Goal: Communication & Community: Connect with others

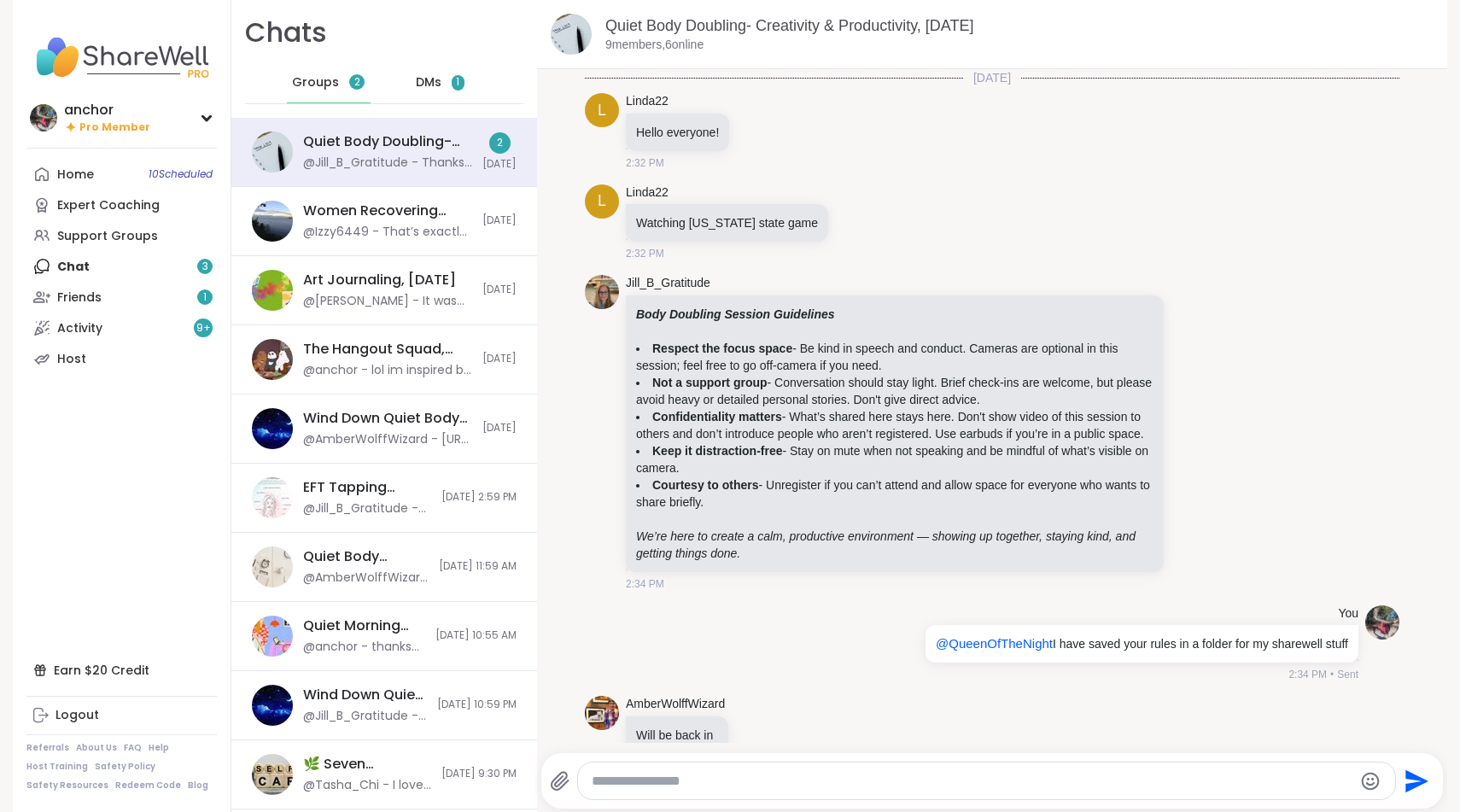
click at [211, 268] on div "Home 10 Scheduled Expert Coaching Support Groups Chat 3 Friends 1 Activity 9 + …" at bounding box center [121, 266] width 190 height 216
click at [78, 265] on div "Home 10 Scheduled Expert Coaching Support Groups Chat 3 Friends 1 Activity 9 + …" at bounding box center [121, 266] width 190 height 216
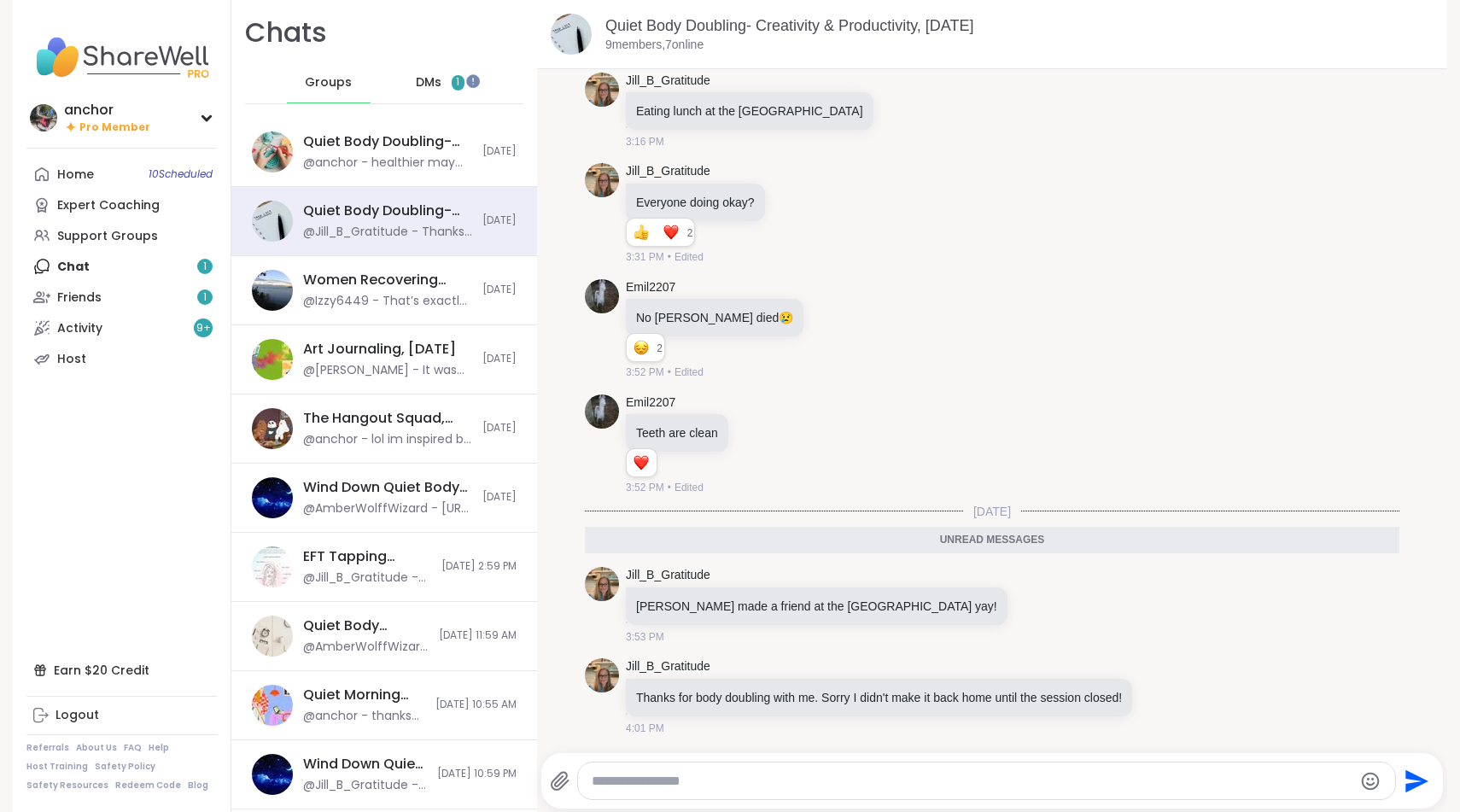
click at [420, 75] on span "DMs" at bounding box center [428, 83] width 25 height 17
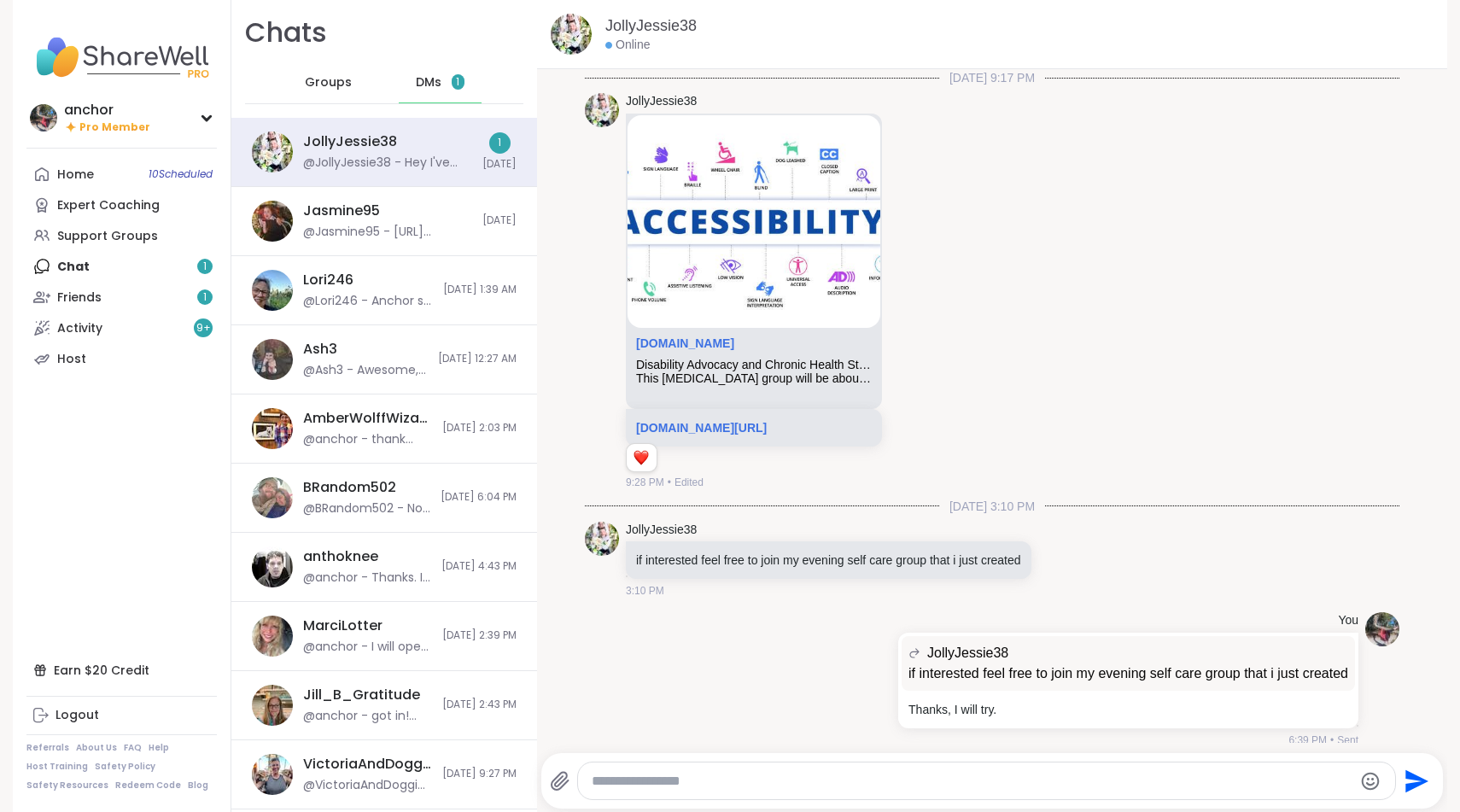
scroll to position [989, 0]
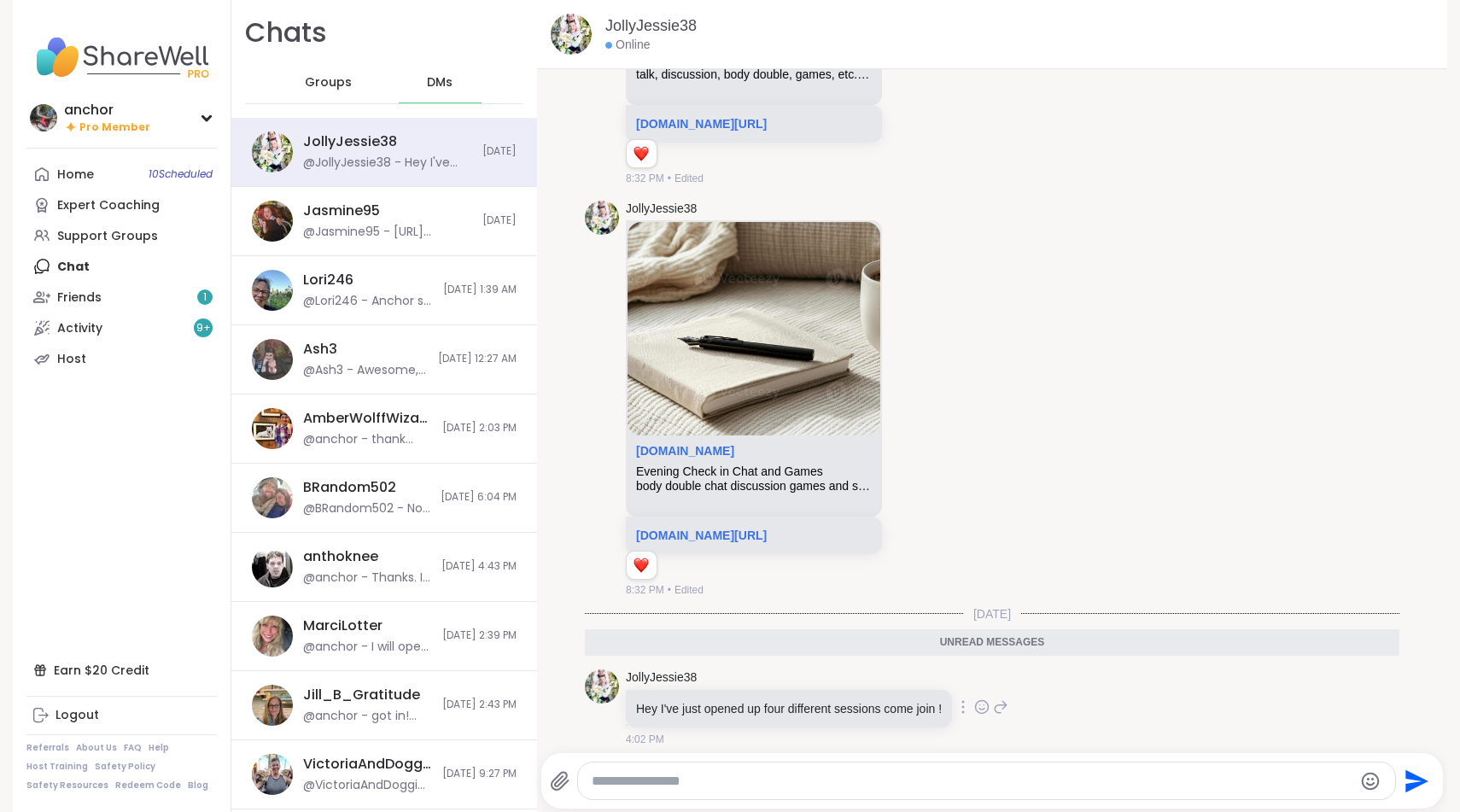
click at [989, 698] on icon at bounding box center [982, 707] width 15 height 17
click at [854, 672] on div "Select Reaction: Heart" at bounding box center [846, 680] width 15 height 15
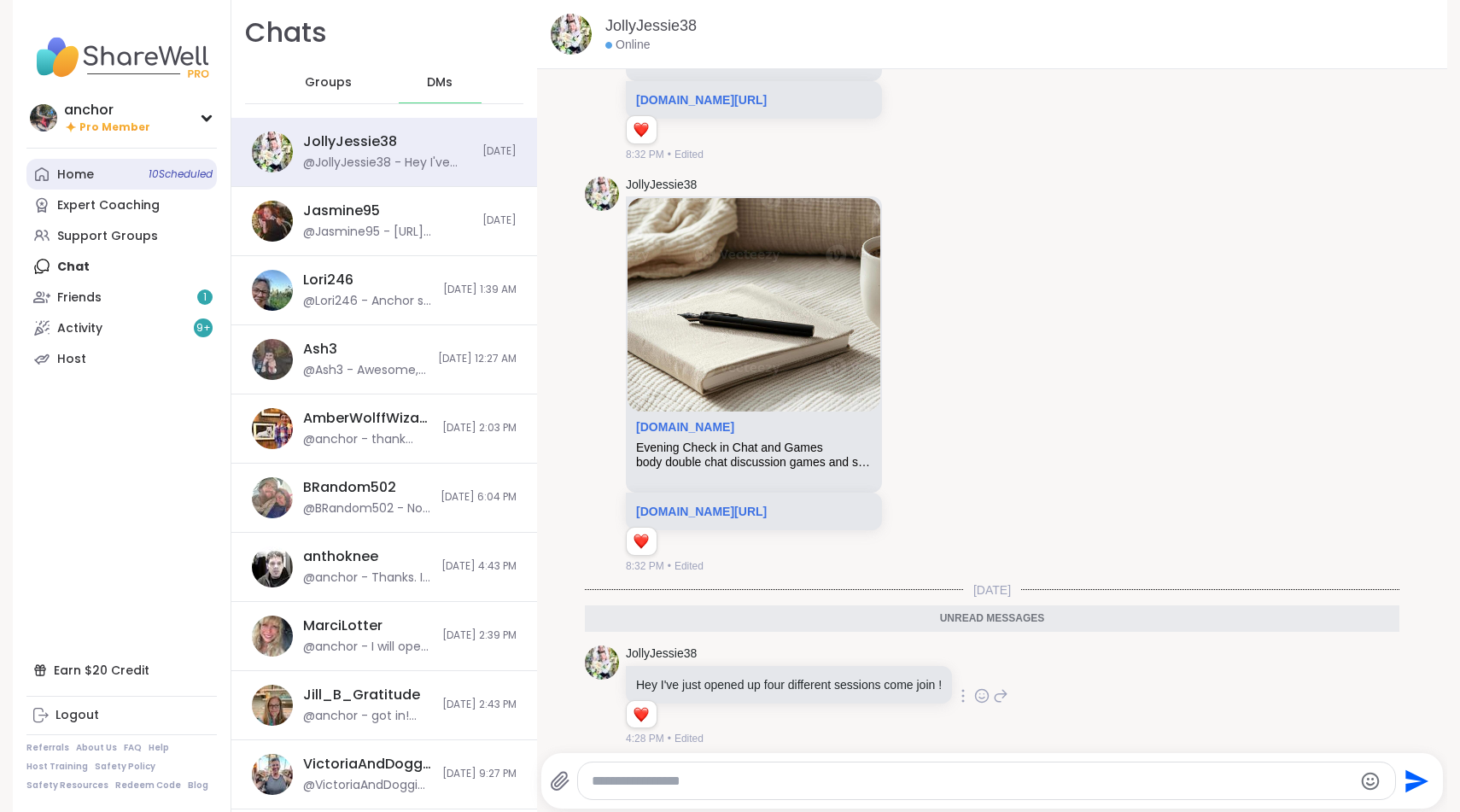
click at [105, 171] on link "Home 10 Scheduled" at bounding box center [121, 174] width 190 height 31
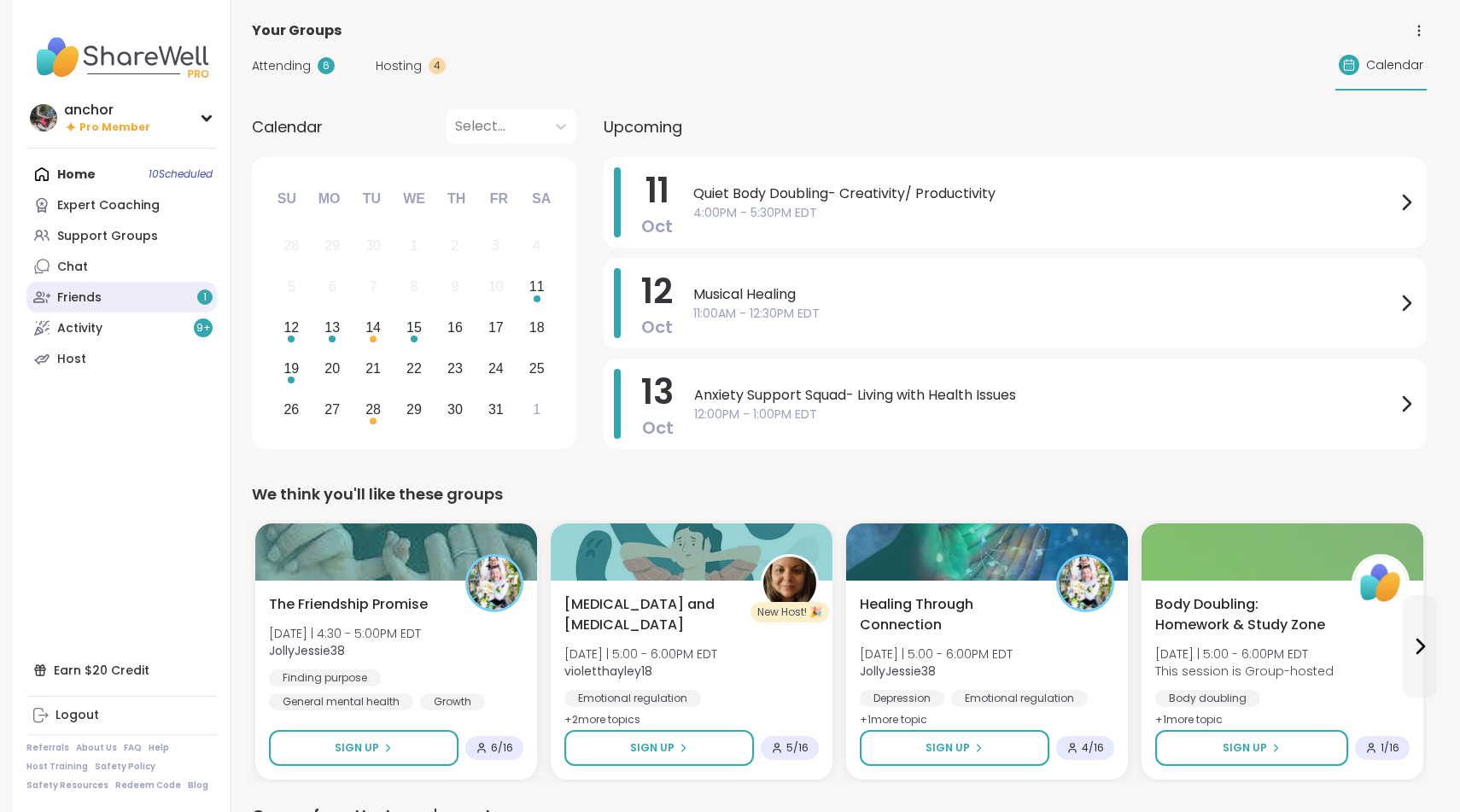
click at [171, 300] on link "Friends 1" at bounding box center [121, 297] width 190 height 31
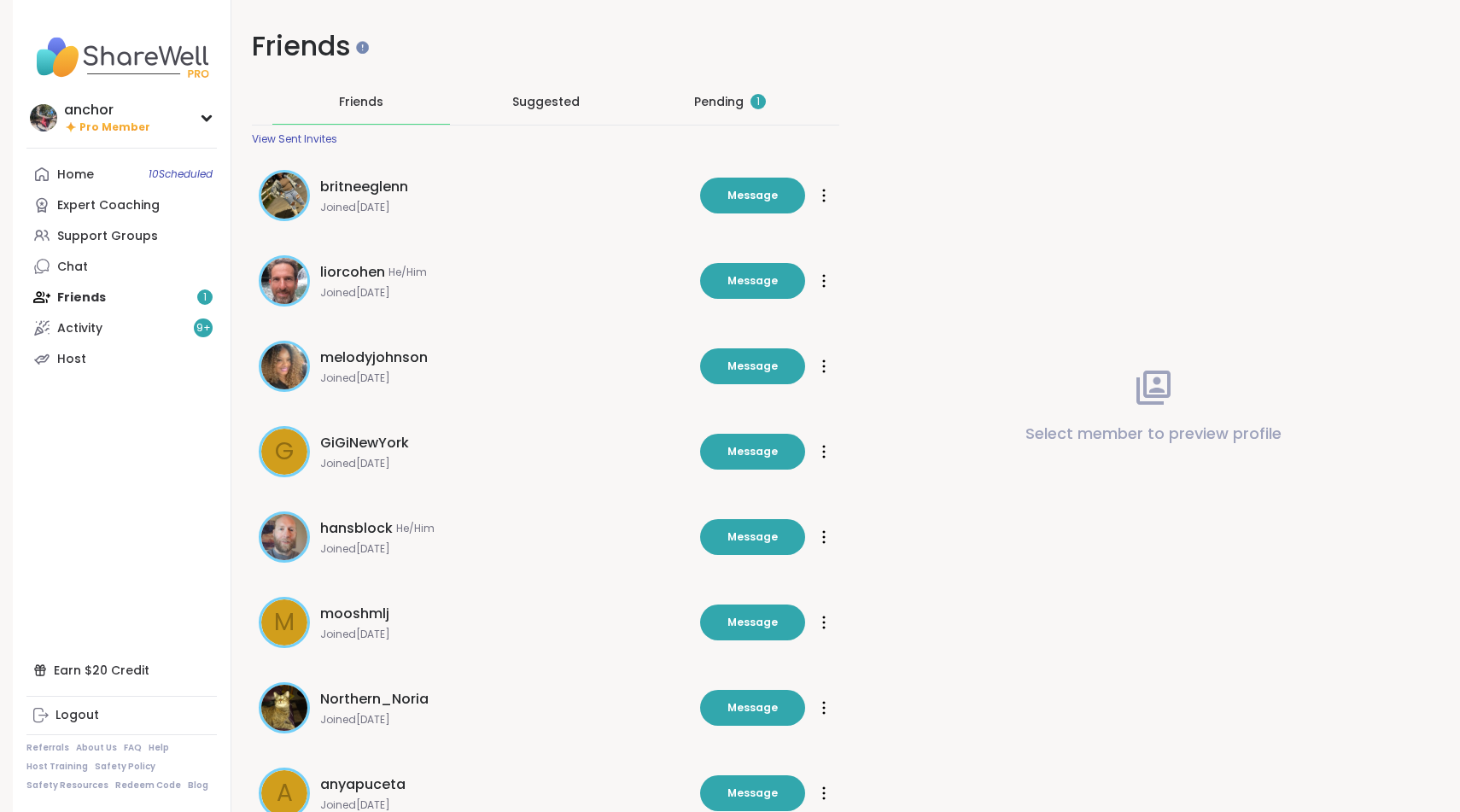
click at [705, 100] on div "Pending 1" at bounding box center [730, 102] width 72 height 17
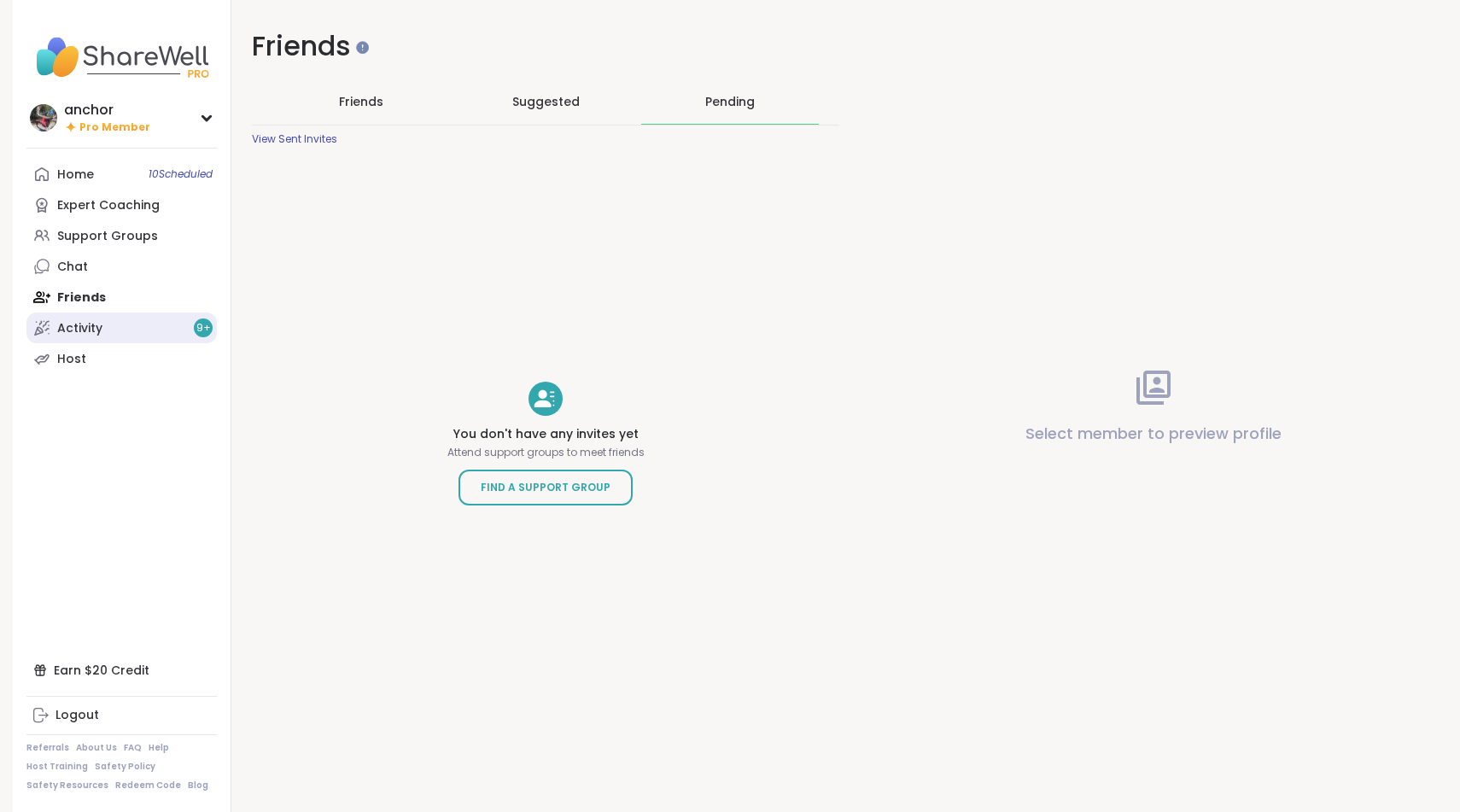
click at [142, 332] on link "Activity 9 +" at bounding box center [121, 328] width 190 height 31
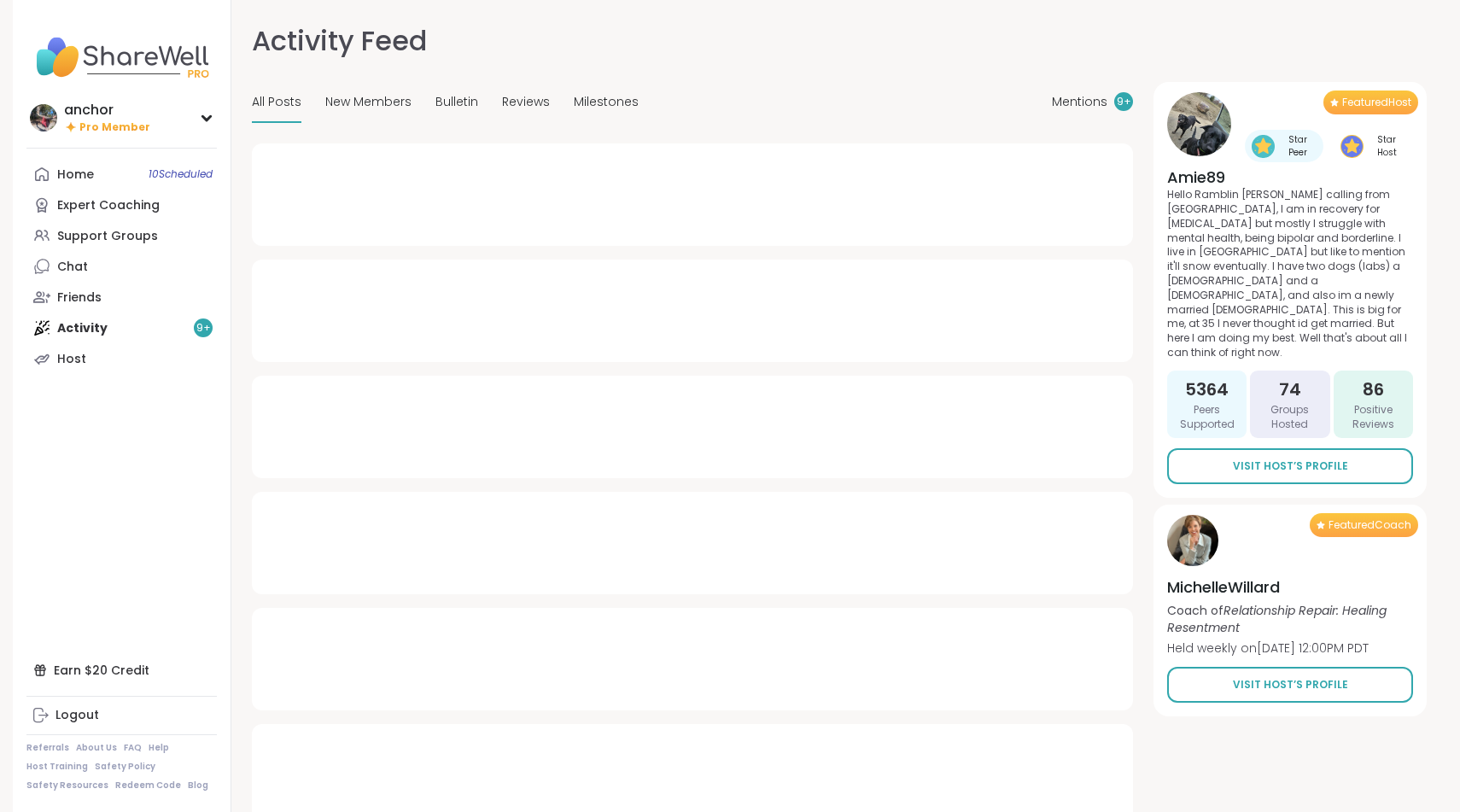
type textarea "*"
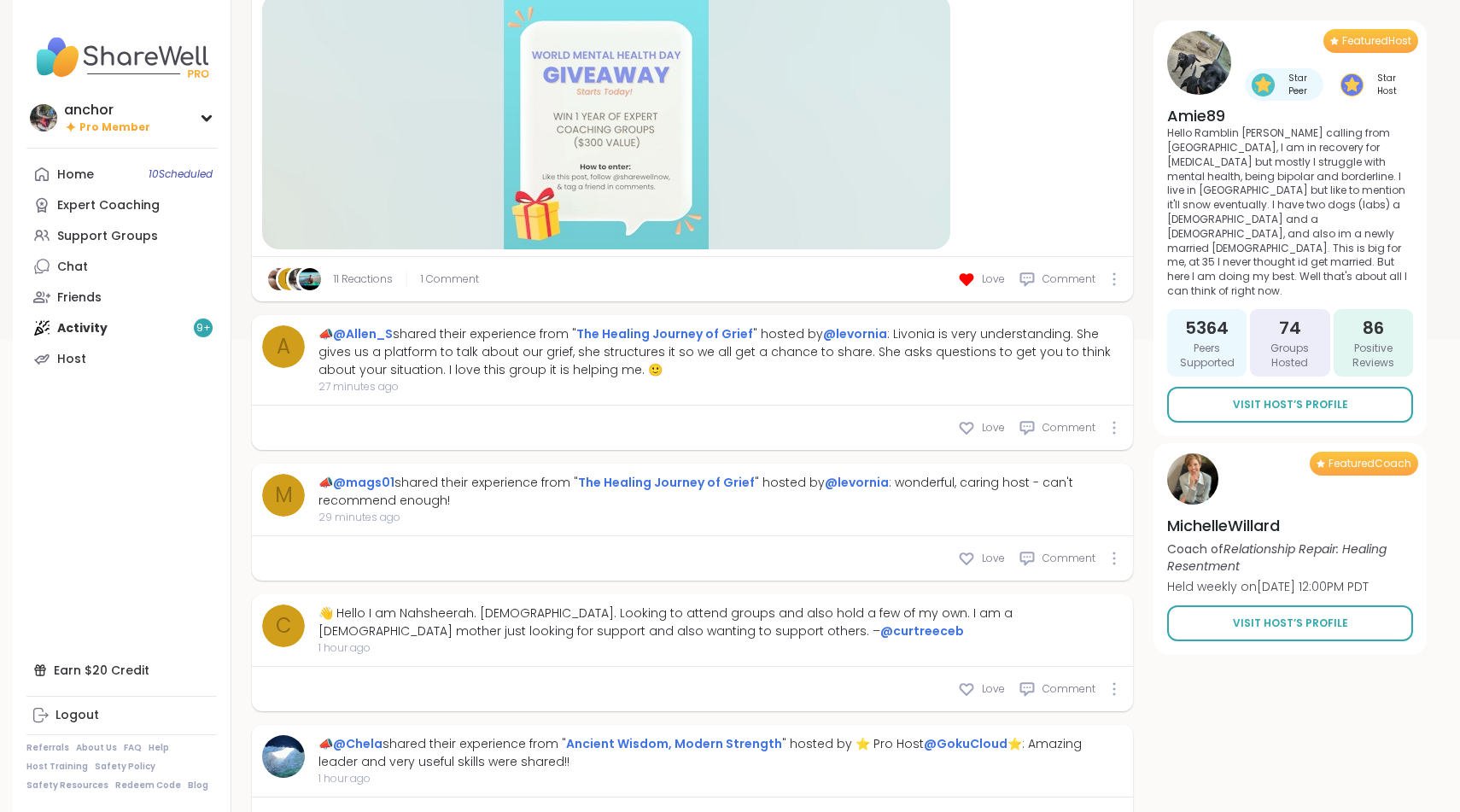
scroll to position [512, 0]
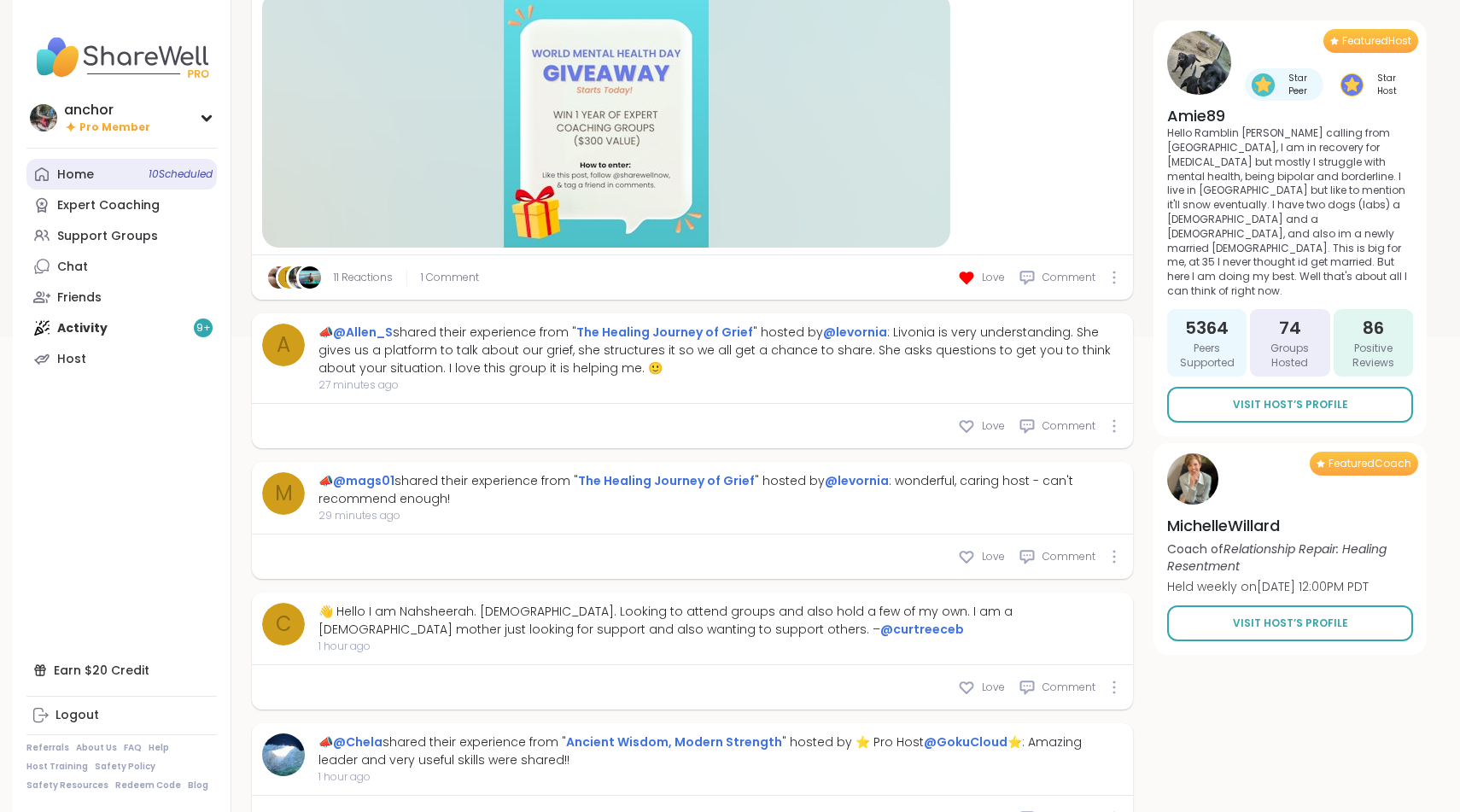
click at [76, 166] on div "Home 10 Scheduled" at bounding box center [75, 175] width 37 height 17
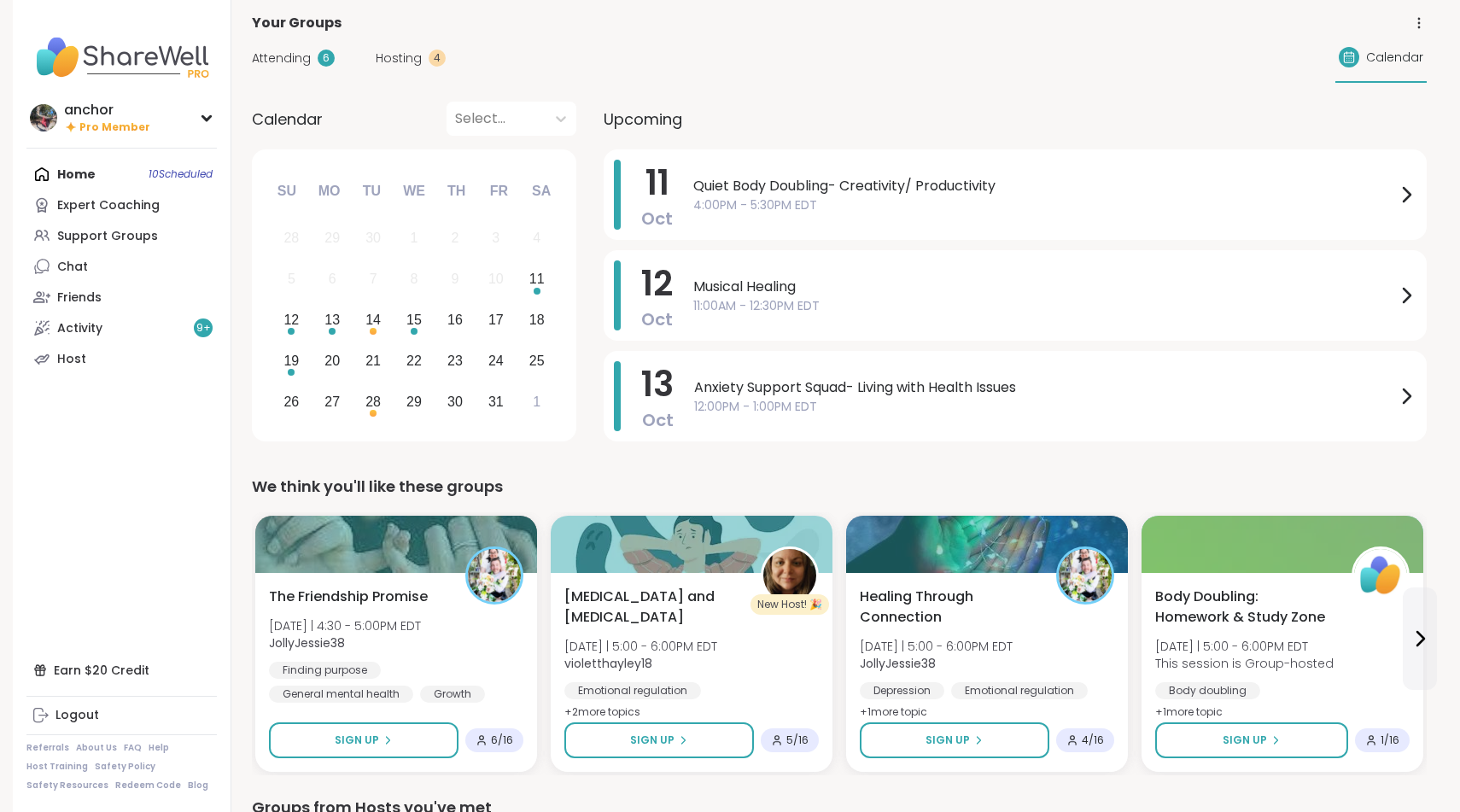
scroll to position [11, 0]
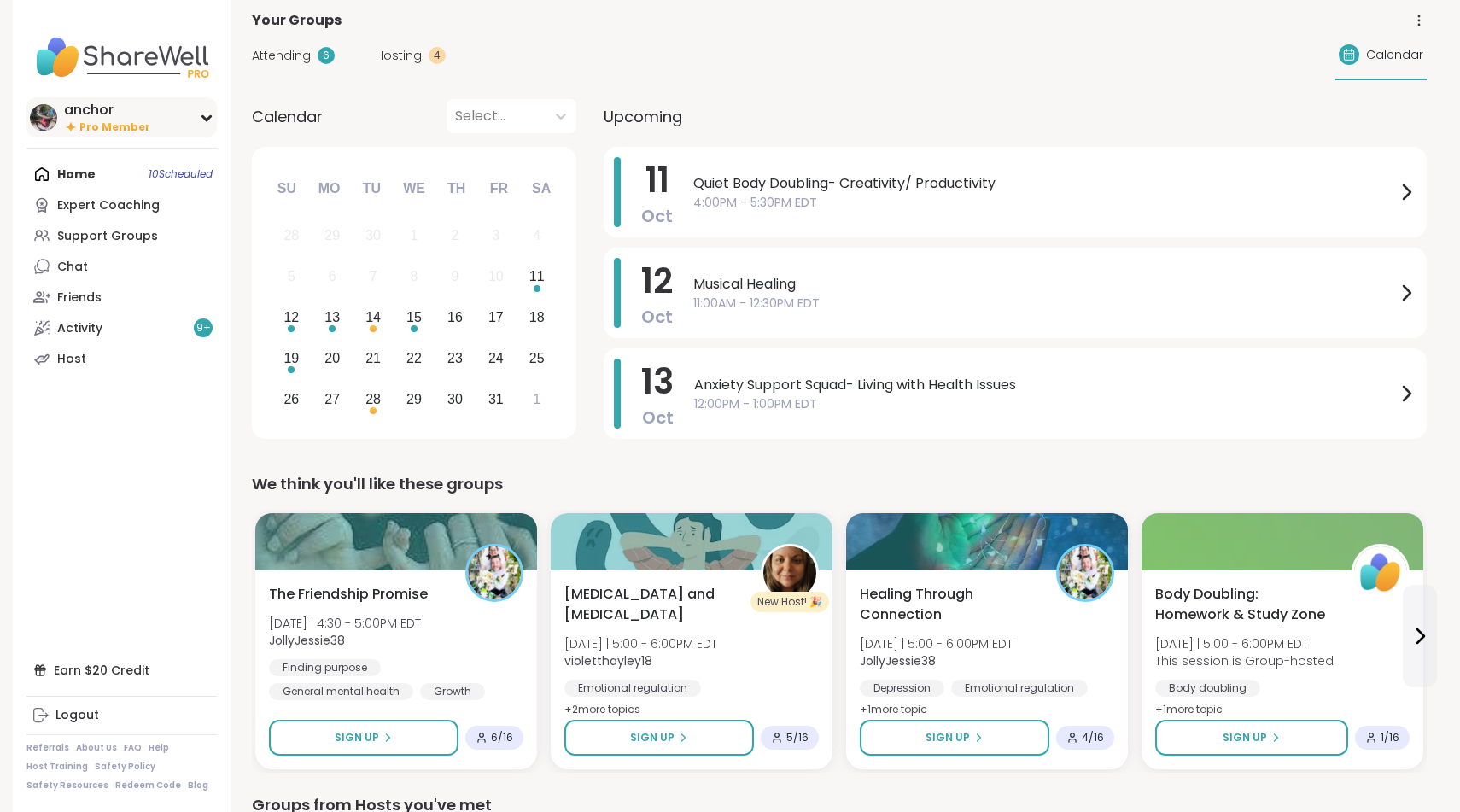
click at [88, 130] on span "Pro Member" at bounding box center [114, 128] width 71 height 14
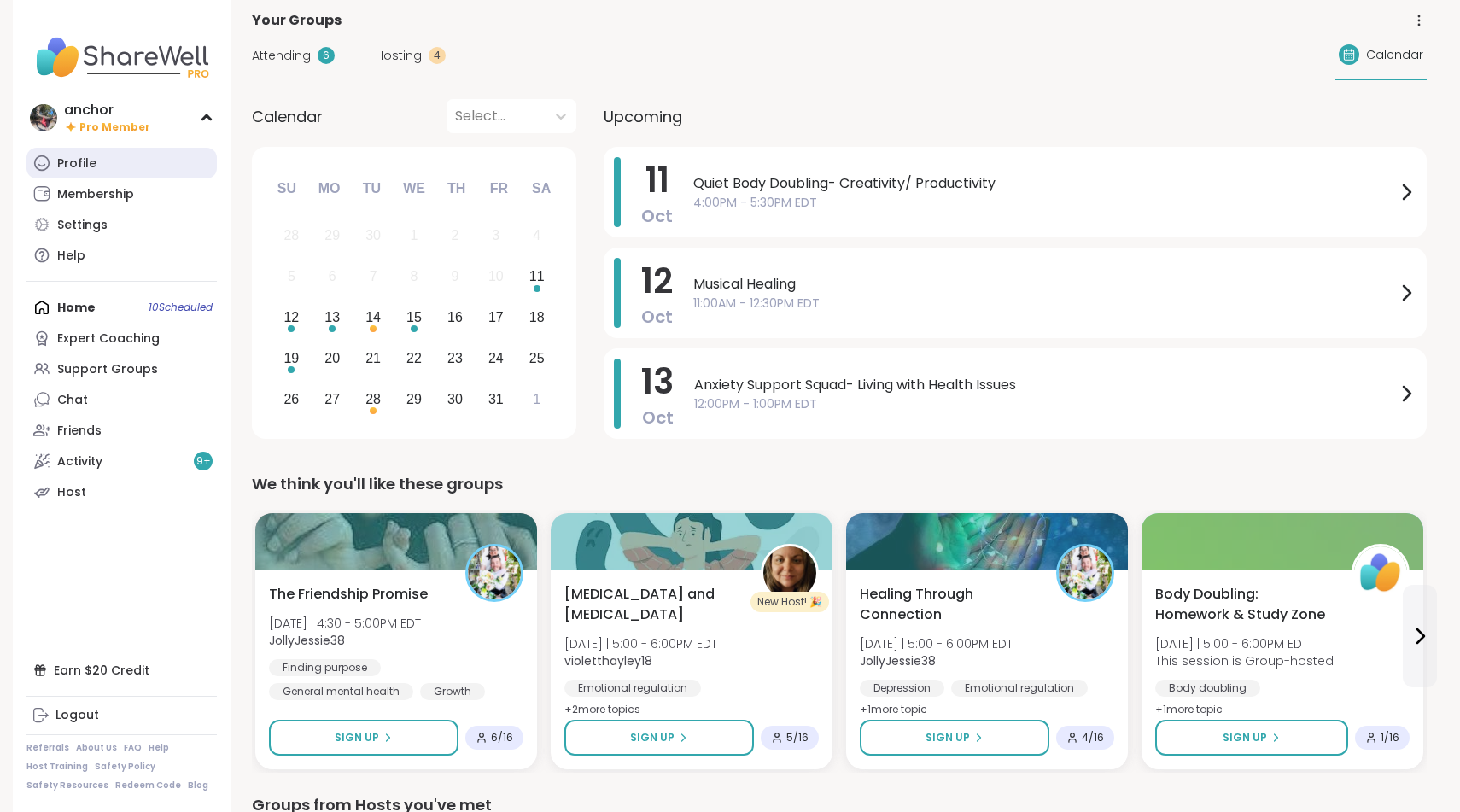
click at [94, 163] on div "Profile" at bounding box center [76, 164] width 40 height 17
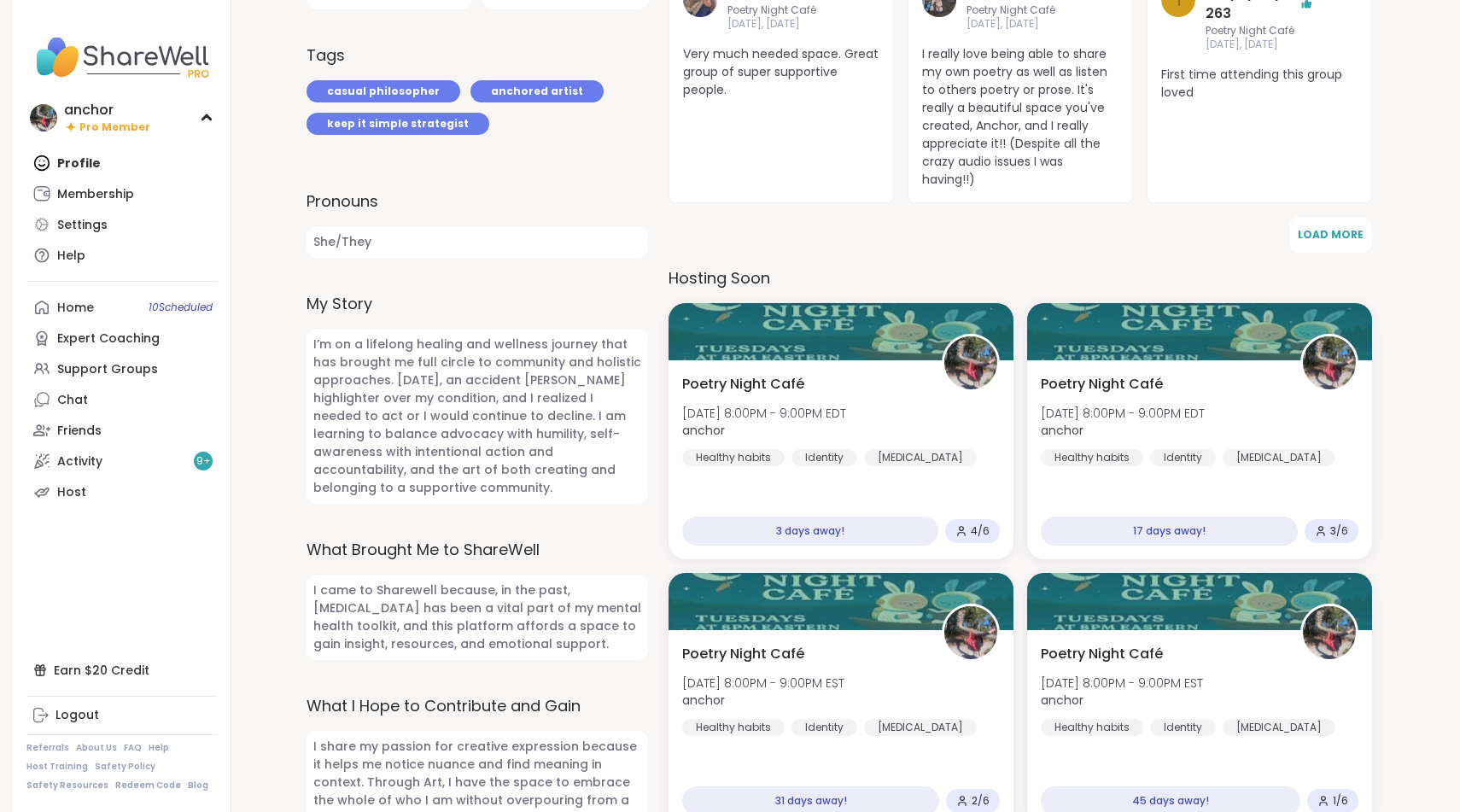
scroll to position [607, 0]
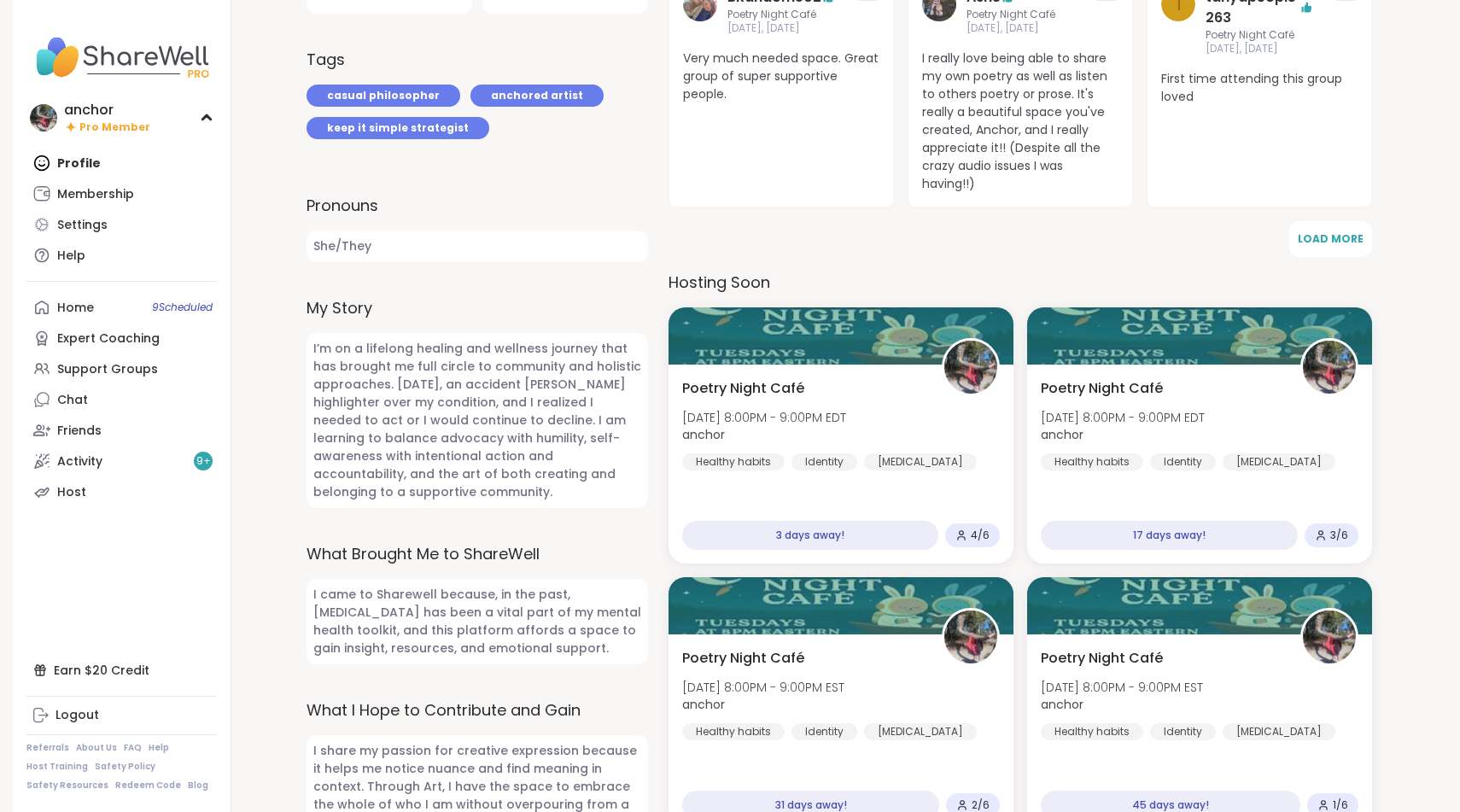
click at [67, 63] on img at bounding box center [121, 57] width 190 height 60
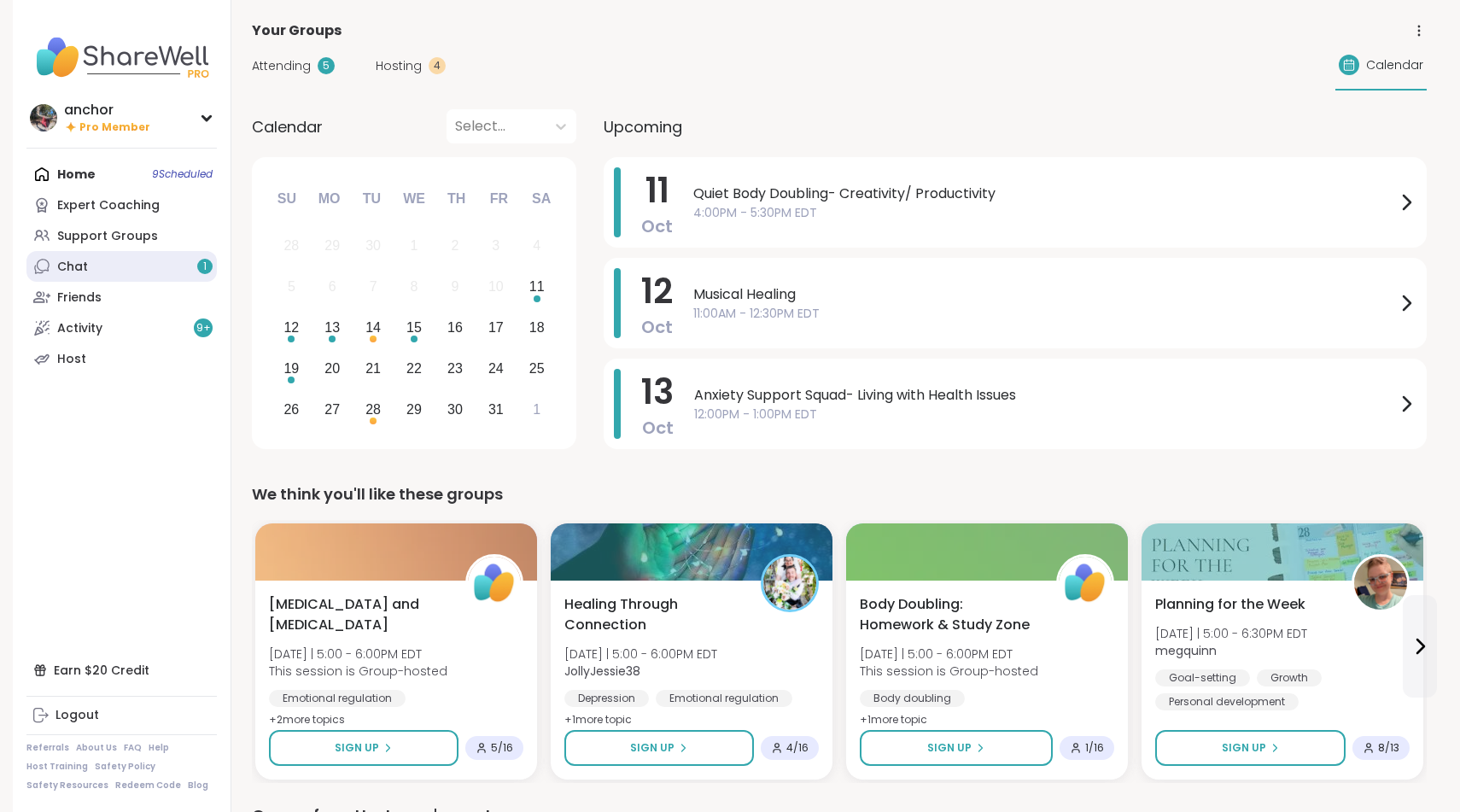
click at [96, 269] on link "Chat 1" at bounding box center [121, 267] width 190 height 31
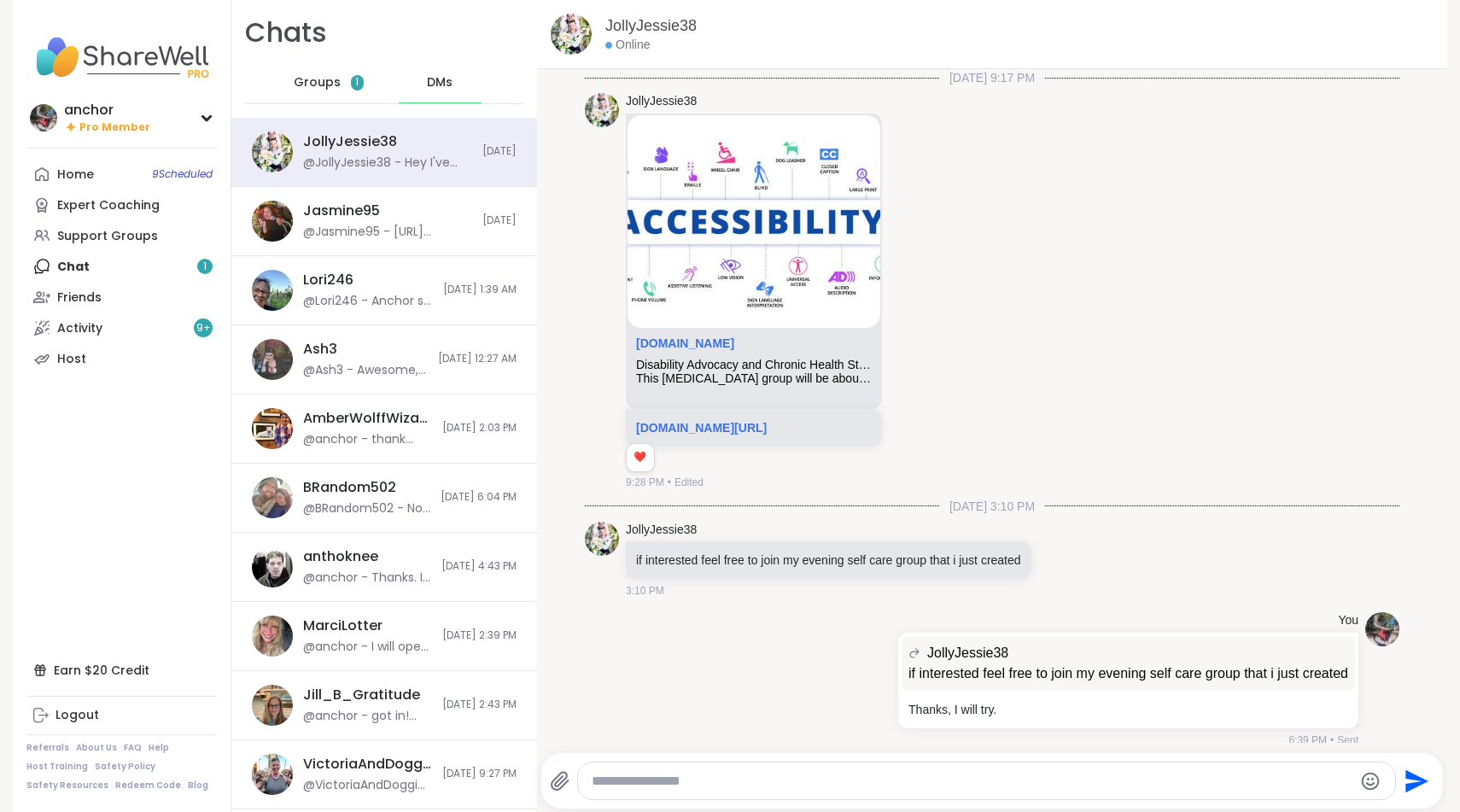
scroll to position [973, 0]
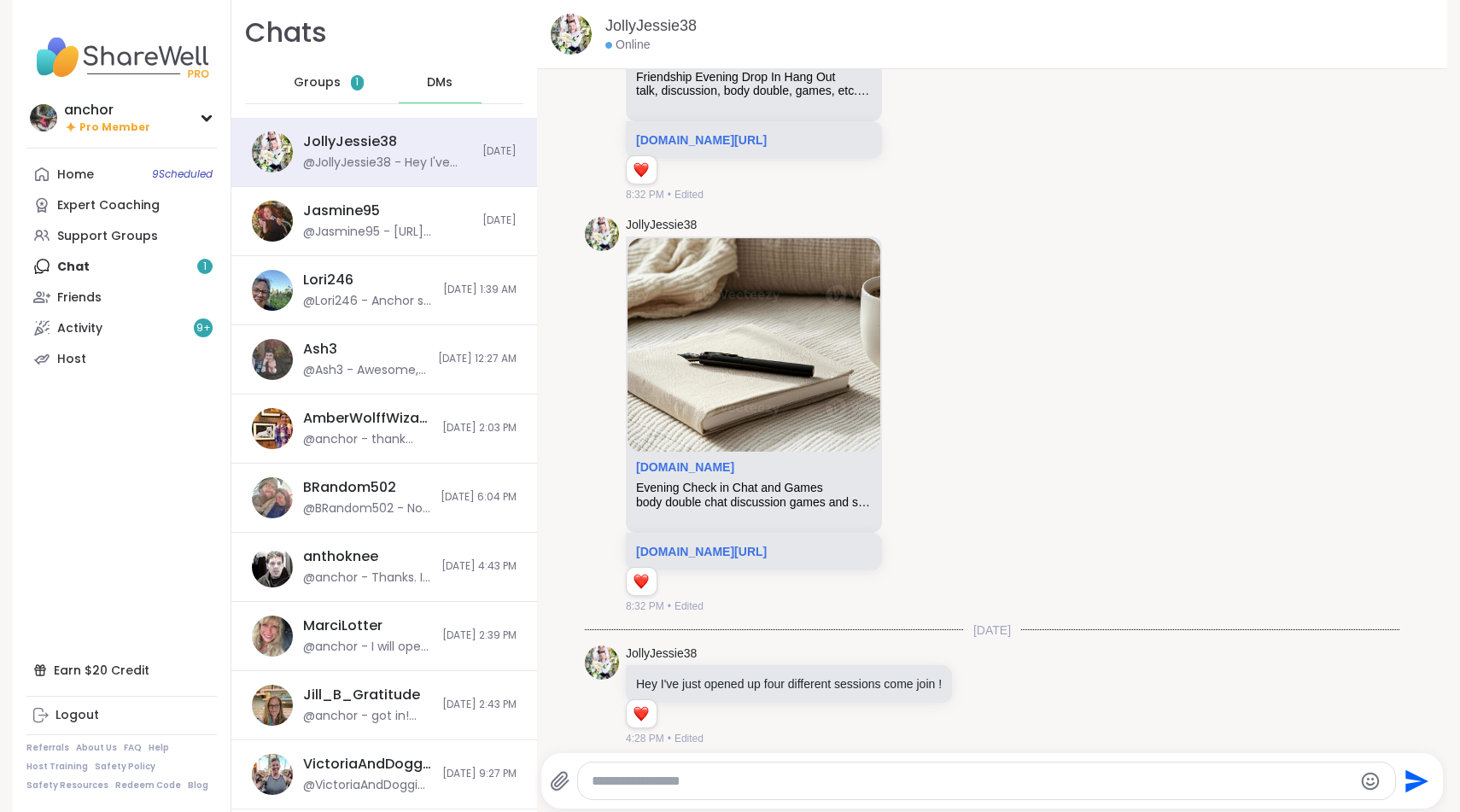
click at [290, 80] on div "Groups 1" at bounding box center [329, 82] width 84 height 41
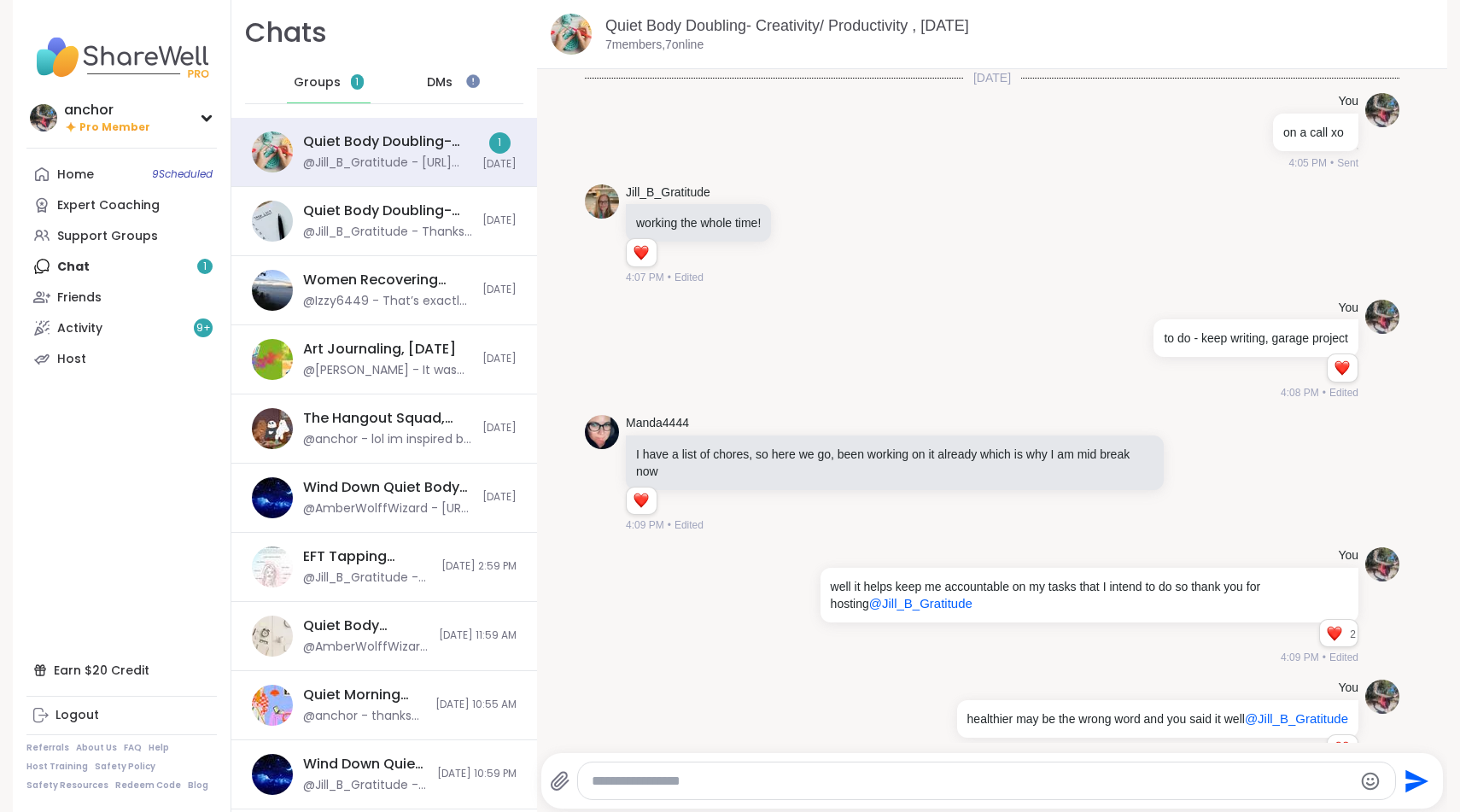
scroll to position [481, 0]
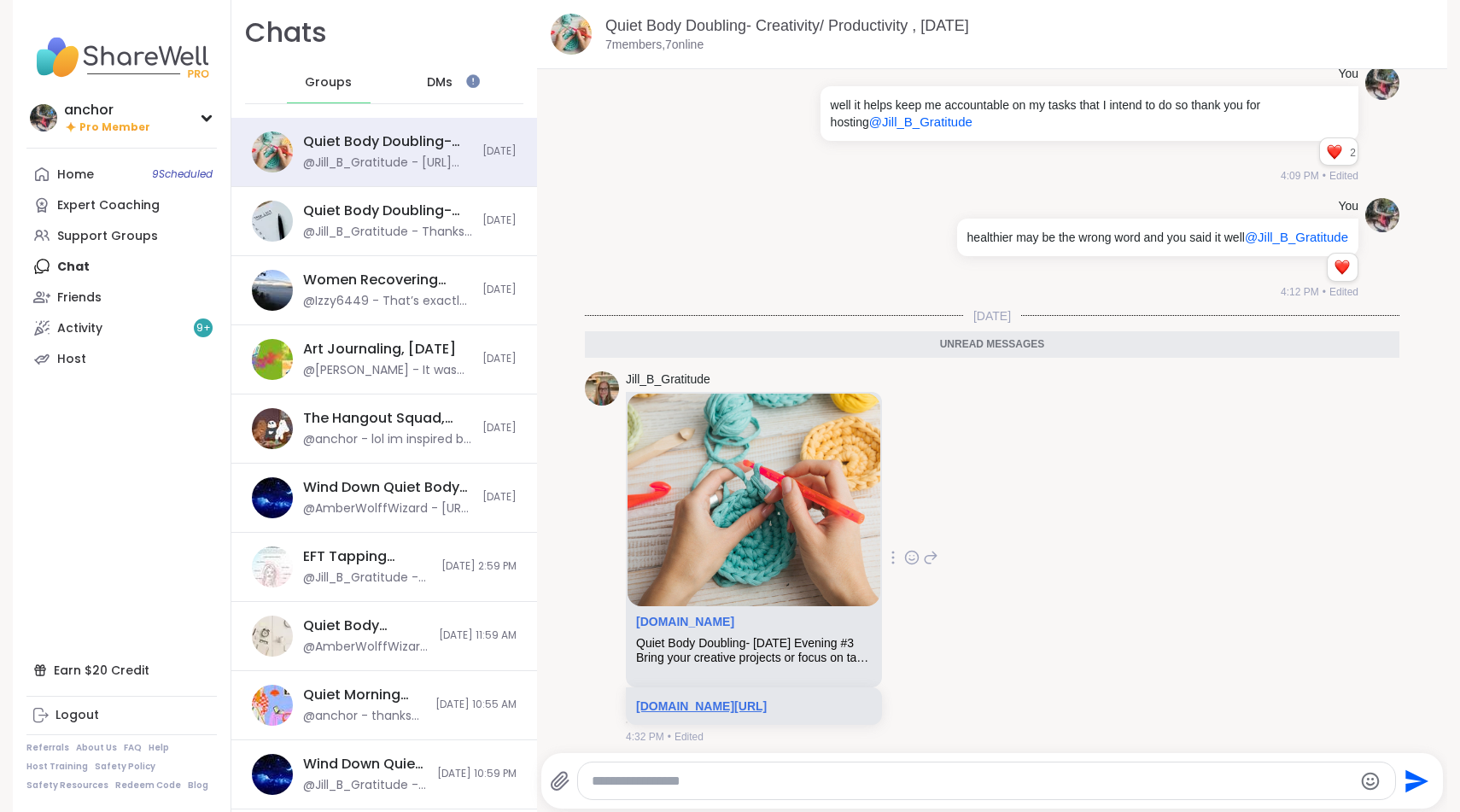
click at [698, 699] on link "[DOMAIN_NAME][URL]" at bounding box center [701, 706] width 131 height 14
